Goal: Task Accomplishment & Management: Use online tool/utility

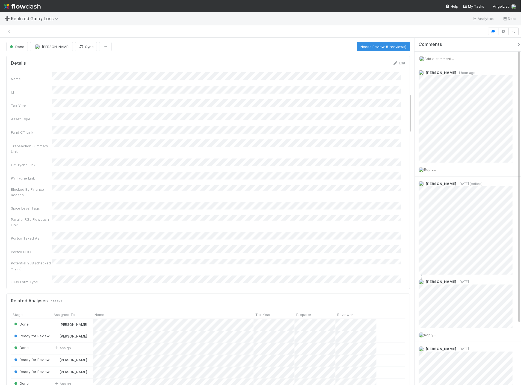
scroll to position [485, 0]
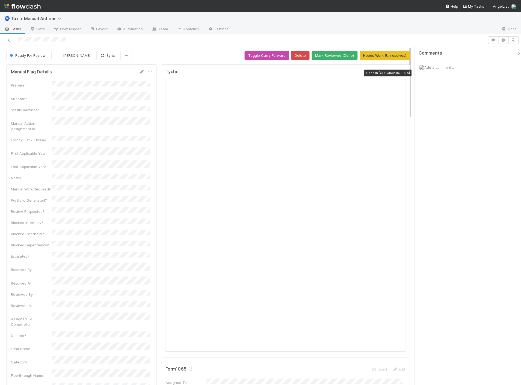
click at [400, 75] on icon at bounding box center [402, 73] width 5 height 4
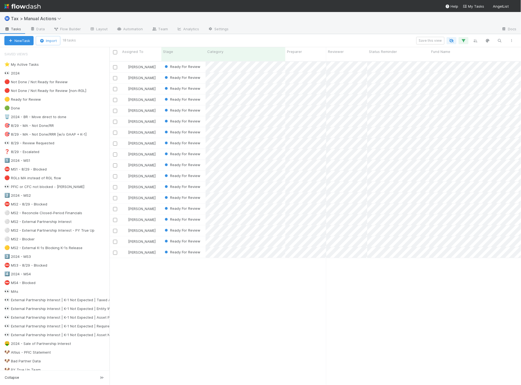
scroll to position [324, 407]
click at [393, 280] on div "Sam Dragul Ready For Review 4/2/25, 1:34:08 AM 8/6/25, 11:05:42 PM 0 0 1 Sam Dr…" at bounding box center [315, 226] width 412 height 328
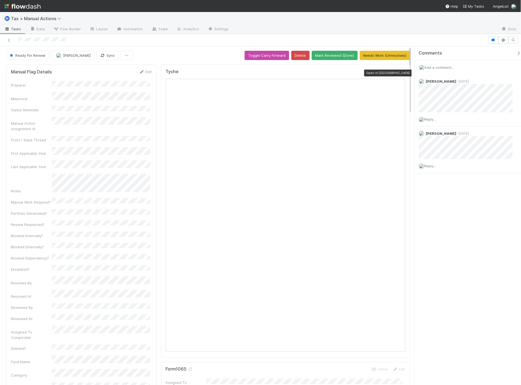
click at [400, 71] on icon at bounding box center [402, 73] width 5 height 4
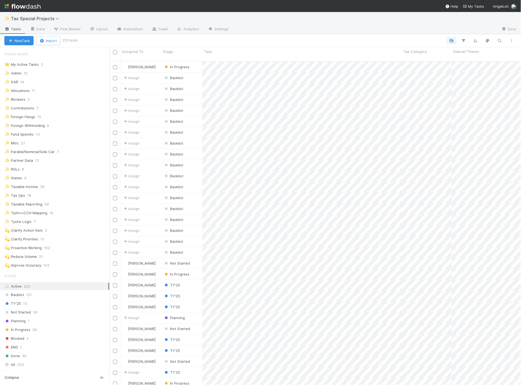
scroll to position [324, 407]
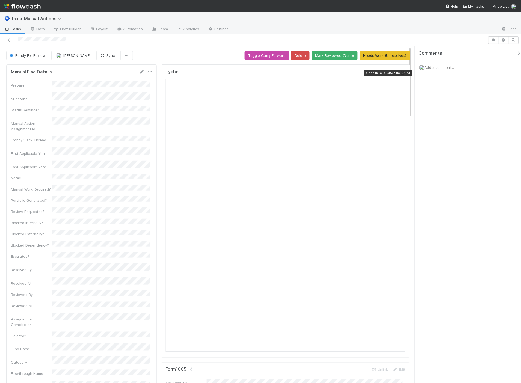
click at [400, 72] on icon at bounding box center [402, 73] width 5 height 4
click at [336, 55] on button "Mark Reviewed (Done)" at bounding box center [335, 55] width 46 height 9
click at [400, 73] on icon at bounding box center [402, 73] width 5 height 4
click at [400, 74] on icon at bounding box center [402, 73] width 5 height 4
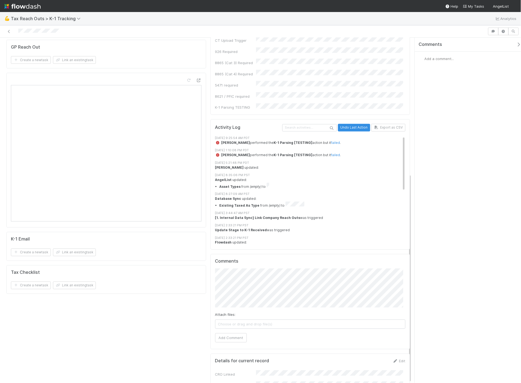
scroll to position [225, 0]
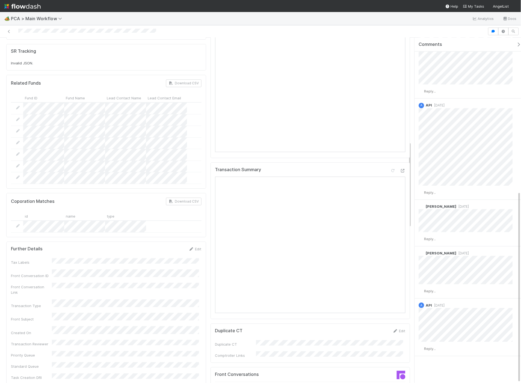
scroll to position [303, 0]
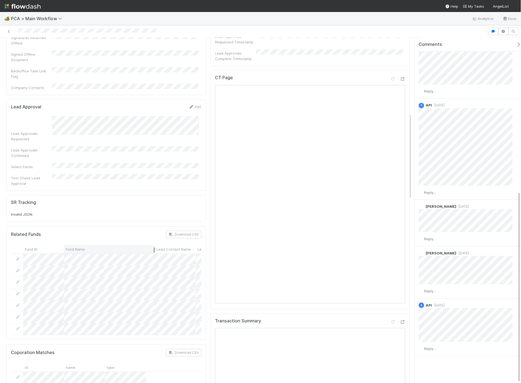
drag, startPoint x: 104, startPoint y: 209, endPoint x: 153, endPoint y: 211, distance: 49.7
click at [154, 248] on div at bounding box center [154, 250] width 1 height 5
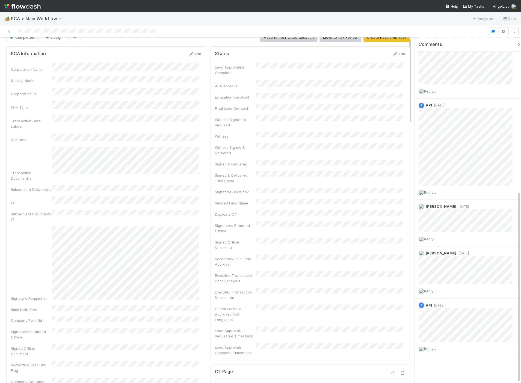
scroll to position [0, 0]
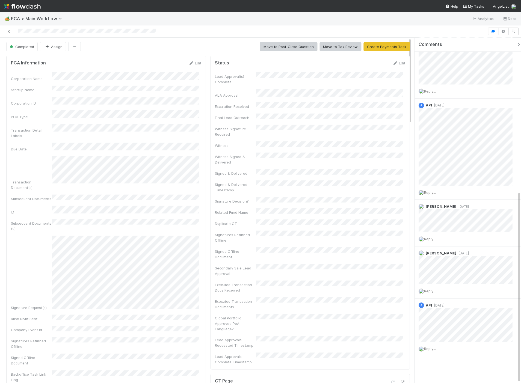
click at [10, 31] on icon at bounding box center [8, 32] width 5 height 4
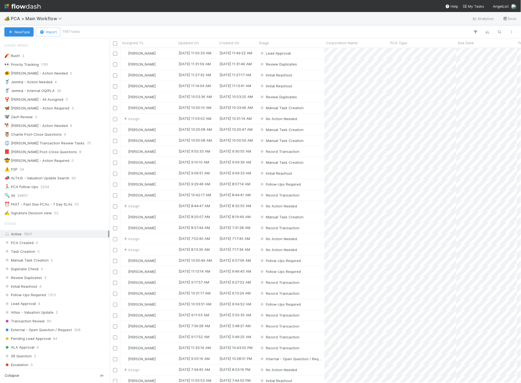
scroll to position [330, 407]
click at [498, 32] on icon "button" at bounding box center [499, 31] width 5 height 5
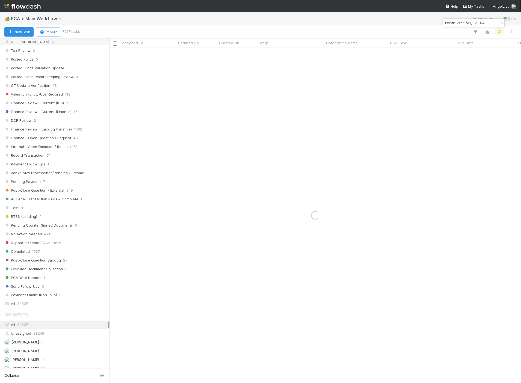
scroll to position [425, 0]
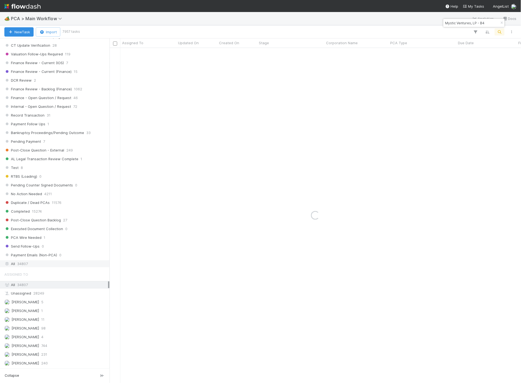
type input "Mystic Ventures, LP - B4"
click at [35, 267] on div "All 34807" at bounding box center [56, 263] width 104 height 7
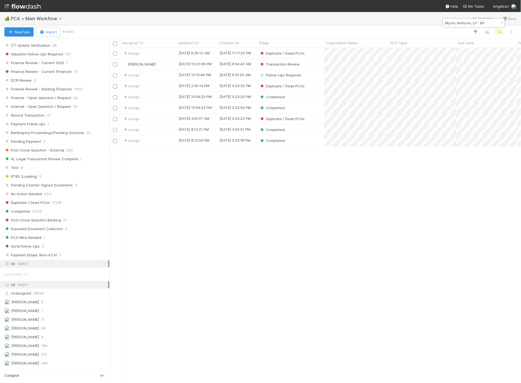
scroll to position [330, 407]
click at [312, 108] on div "Completed" at bounding box center [290, 108] width 67 height 11
click at [310, 95] on div "Completed" at bounding box center [290, 97] width 67 height 11
